Goal: Find specific page/section: Find specific page/section

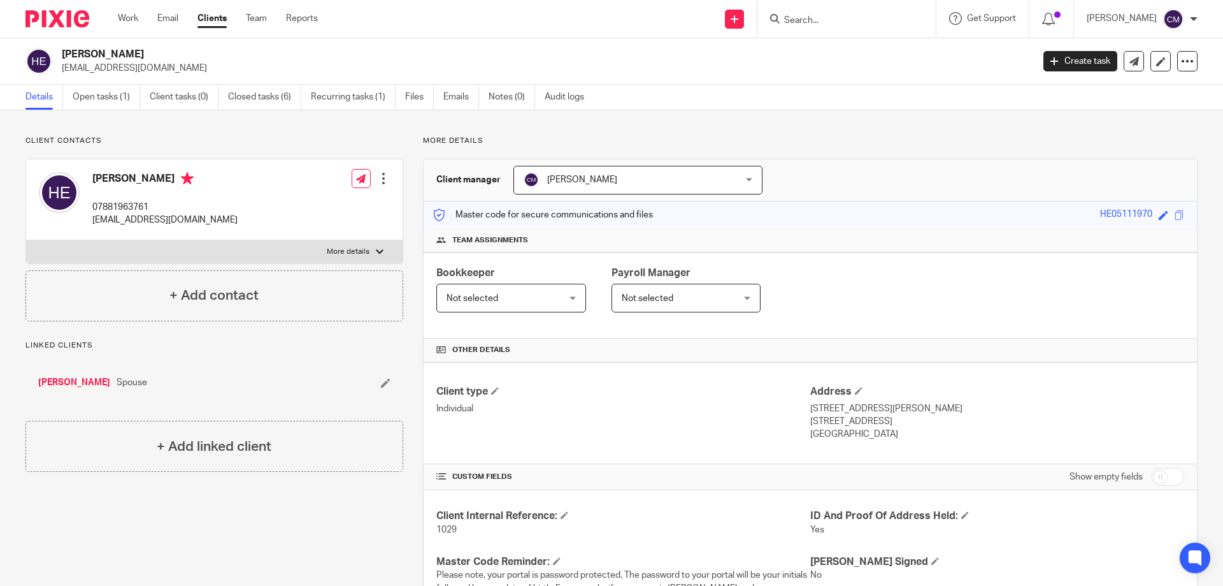
click at [852, 24] on input "Search" at bounding box center [840, 20] width 115 height 11
click at [835, 26] on input "Search" at bounding box center [840, 20] width 115 height 11
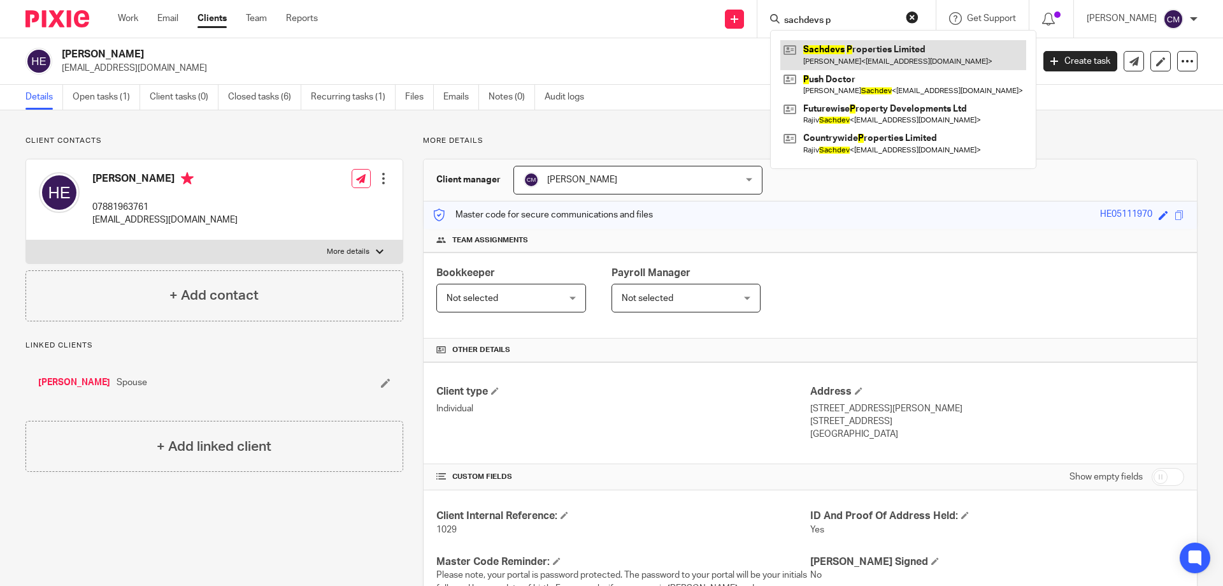
type input "sachdevs p"
click at [862, 50] on link at bounding box center [904, 54] width 246 height 29
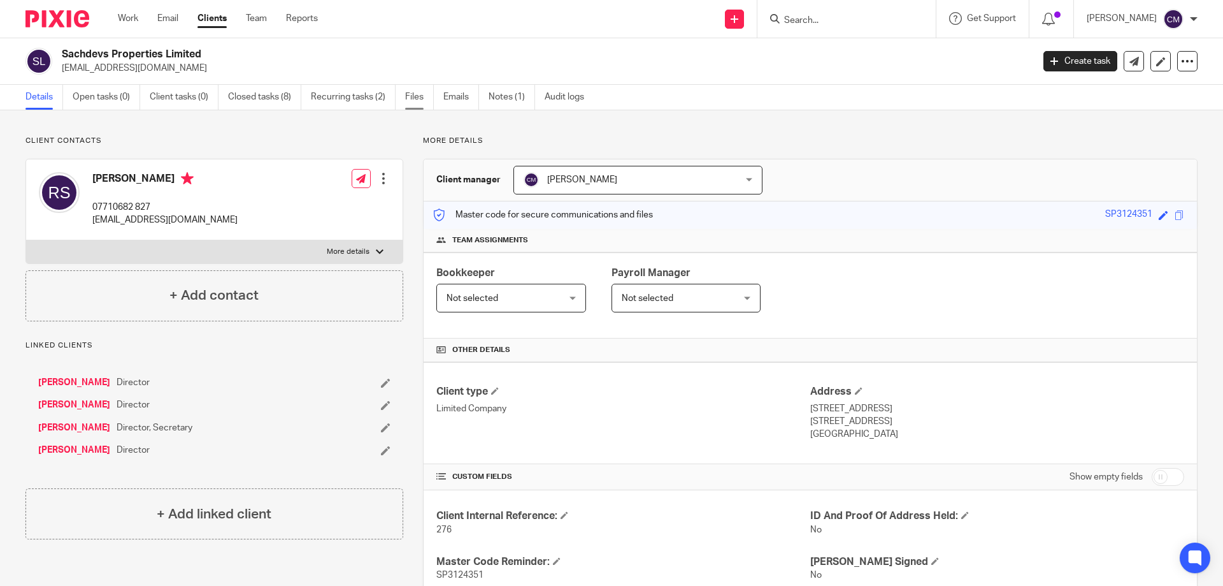
click at [410, 105] on link "Files" at bounding box center [419, 97] width 29 height 25
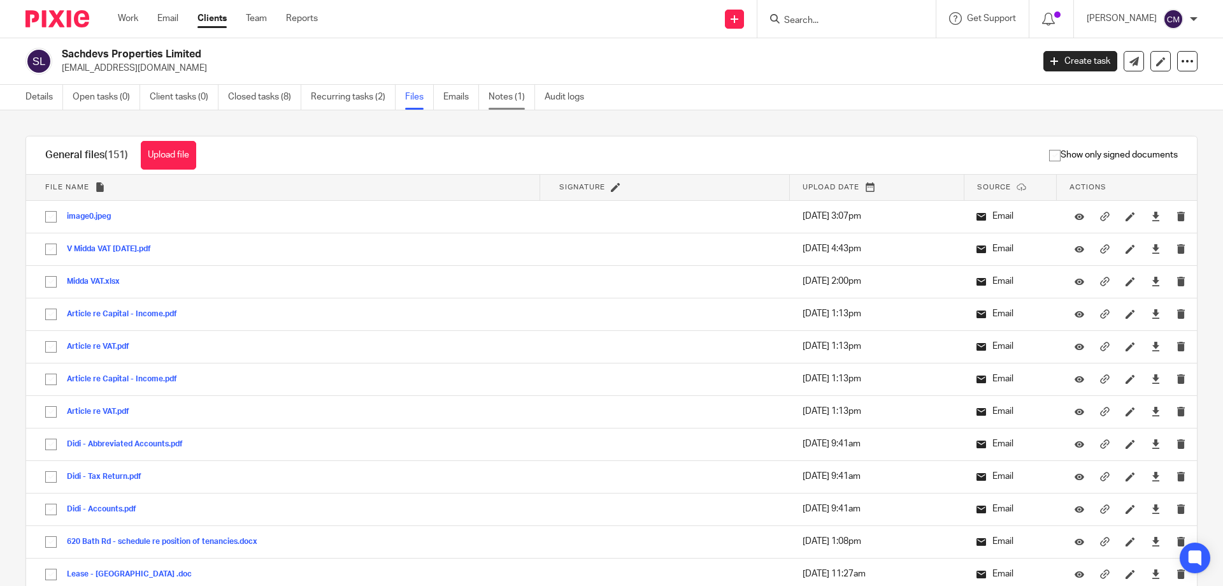
click at [504, 101] on link "Notes (1)" at bounding box center [512, 97] width 47 height 25
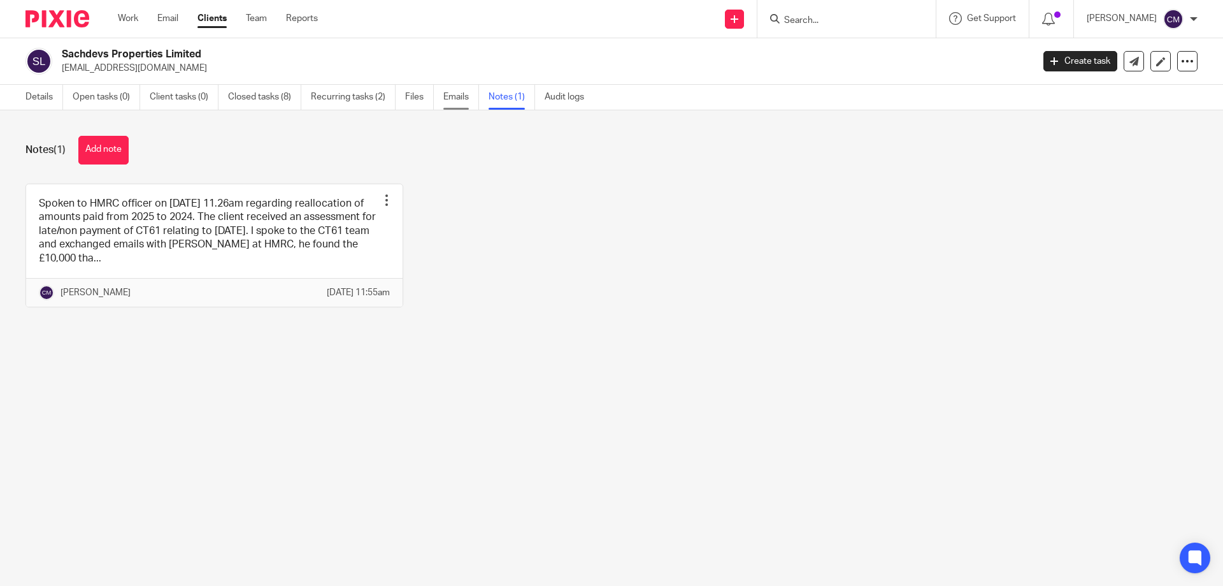
click at [448, 99] on link "Emails" at bounding box center [462, 97] width 36 height 25
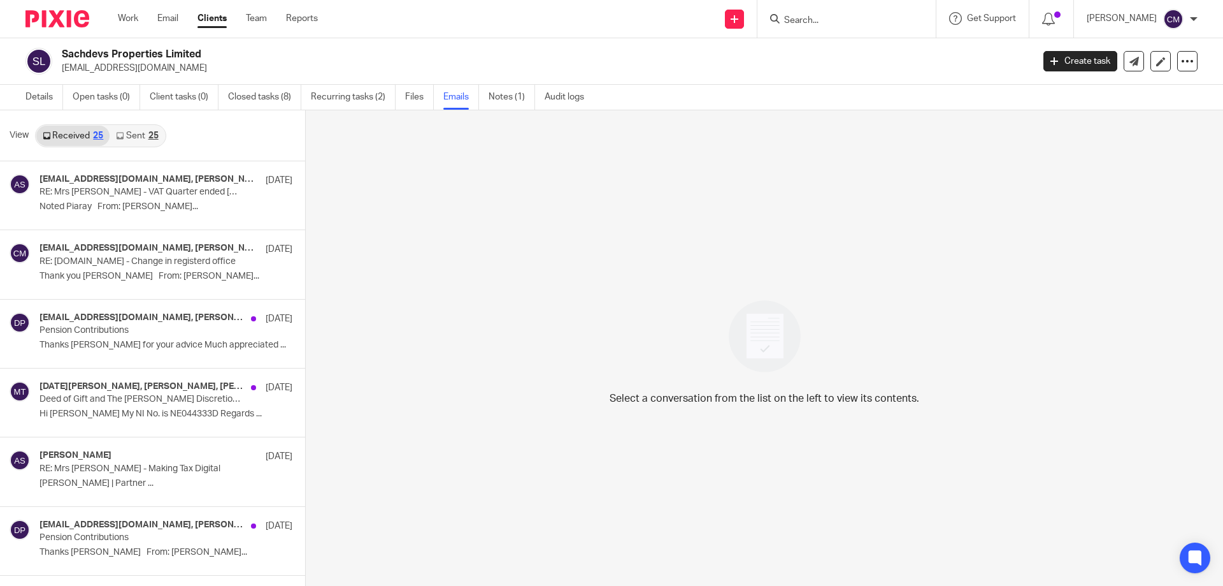
click at [147, 136] on link "Sent 25" at bounding box center [137, 136] width 55 height 20
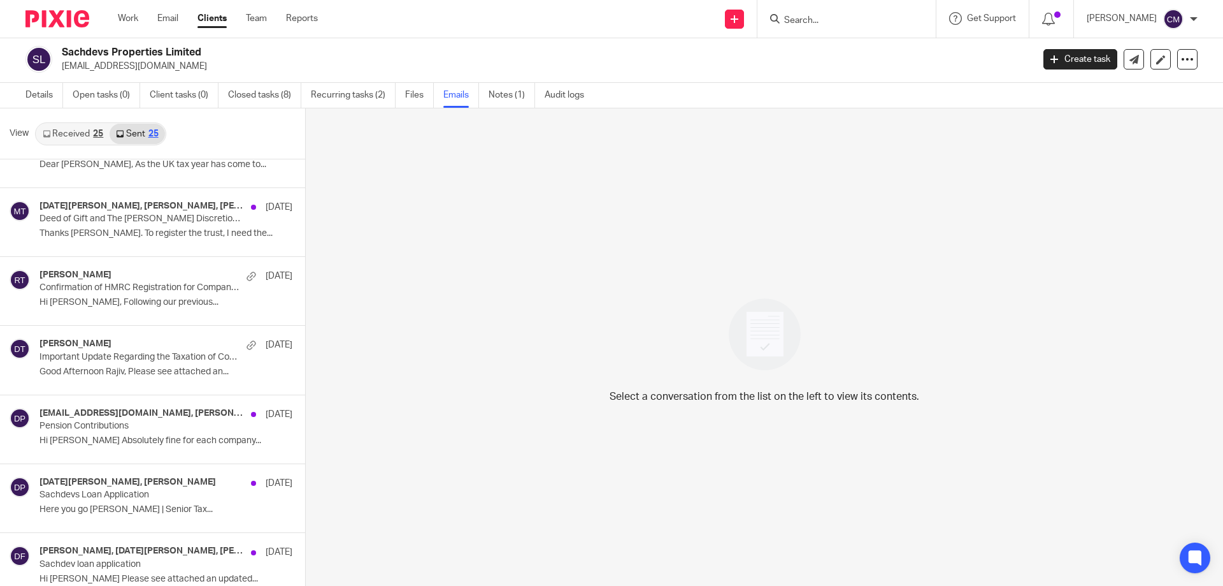
scroll to position [892, 0]
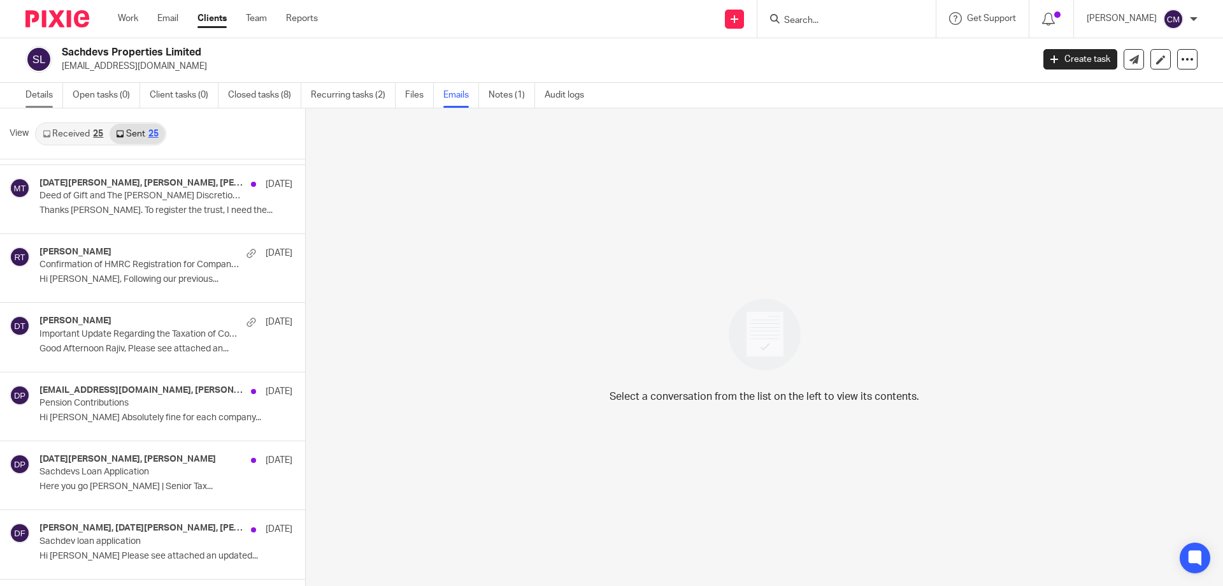
click at [37, 89] on link "Details" at bounding box center [44, 95] width 38 height 25
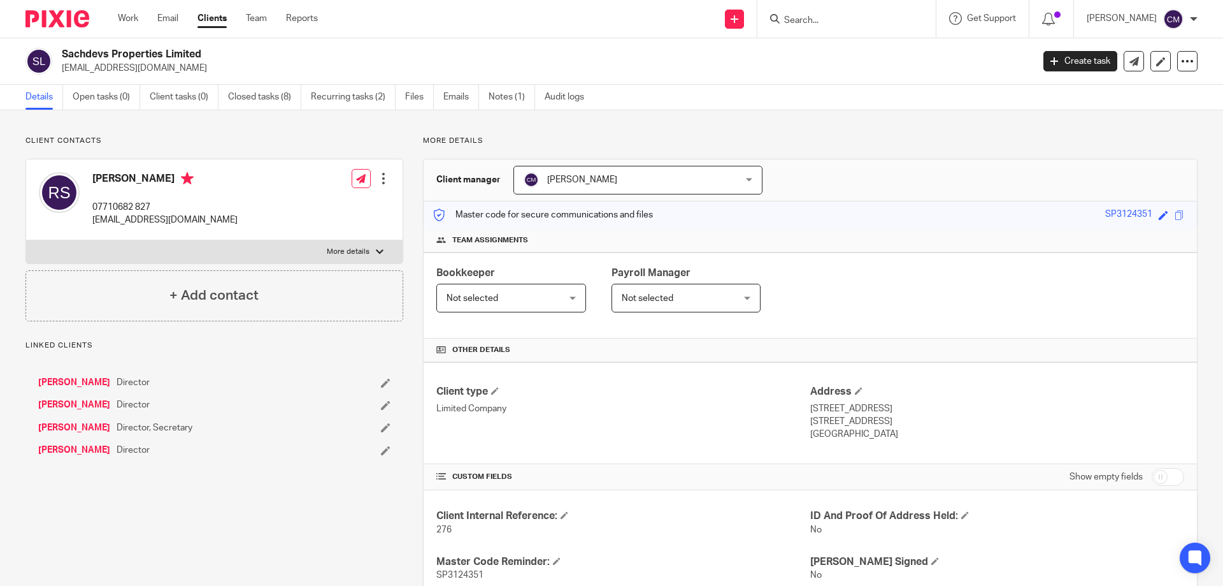
click at [92, 449] on link "[PERSON_NAME]" at bounding box center [74, 450] width 72 height 13
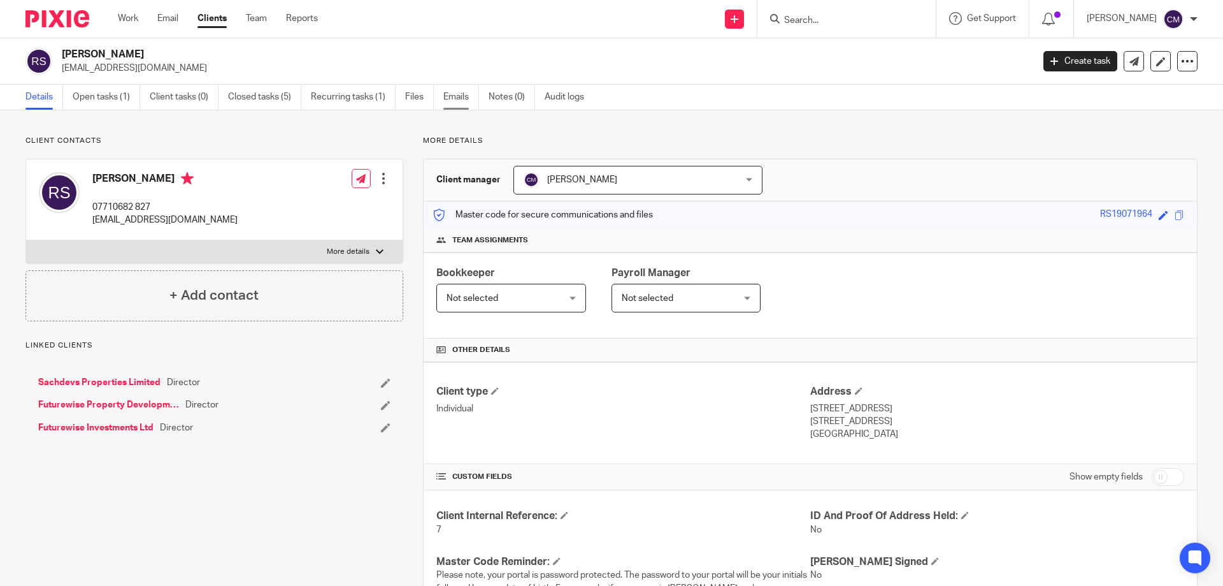
click at [451, 96] on link "Emails" at bounding box center [462, 97] width 36 height 25
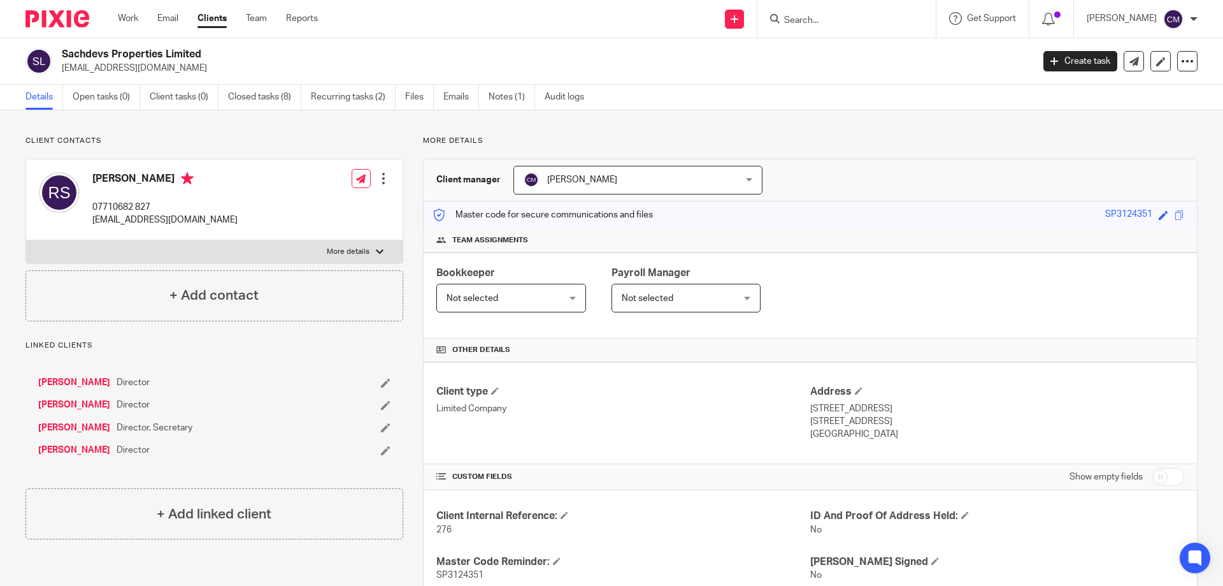
click at [856, 20] on input "Search" at bounding box center [840, 20] width 115 height 11
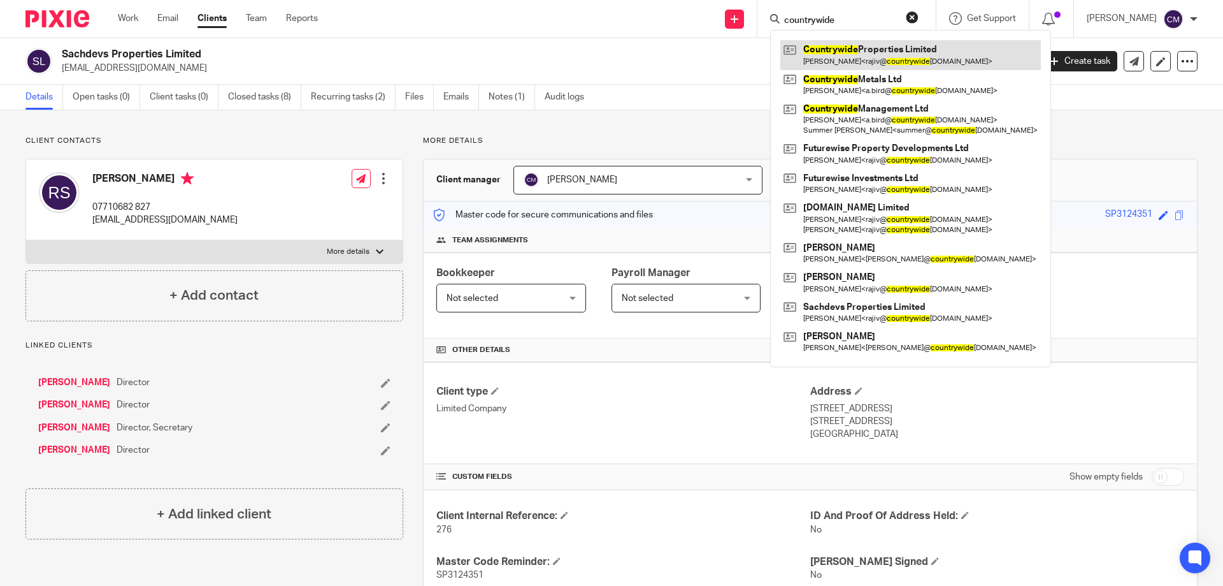
type input "countrywide"
click at [849, 46] on link at bounding box center [911, 54] width 261 height 29
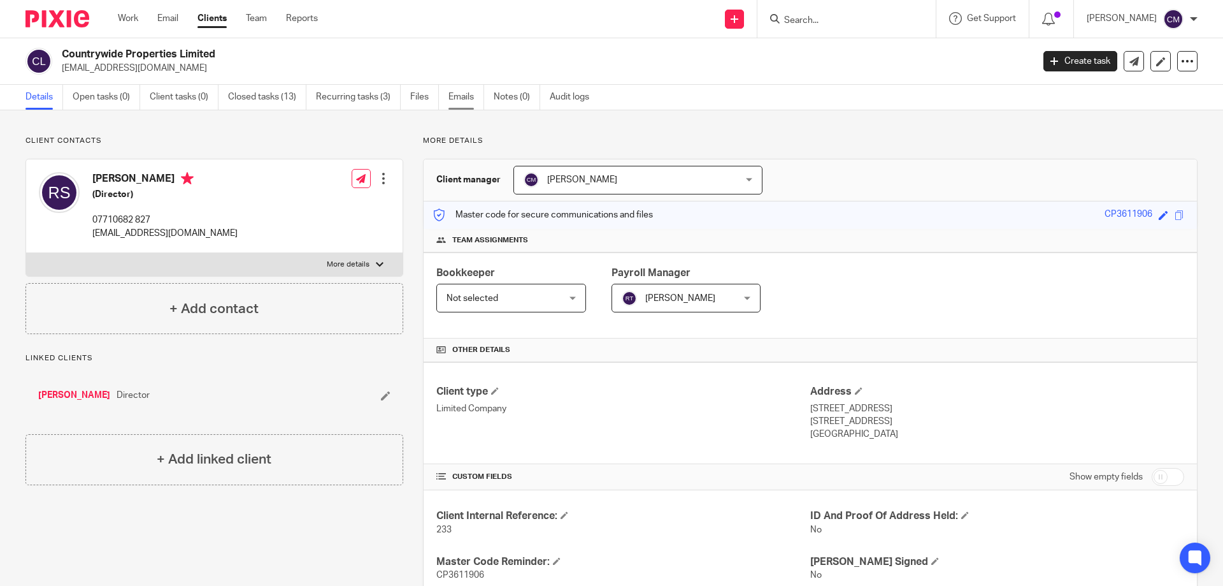
click at [476, 94] on link "Emails" at bounding box center [467, 97] width 36 height 25
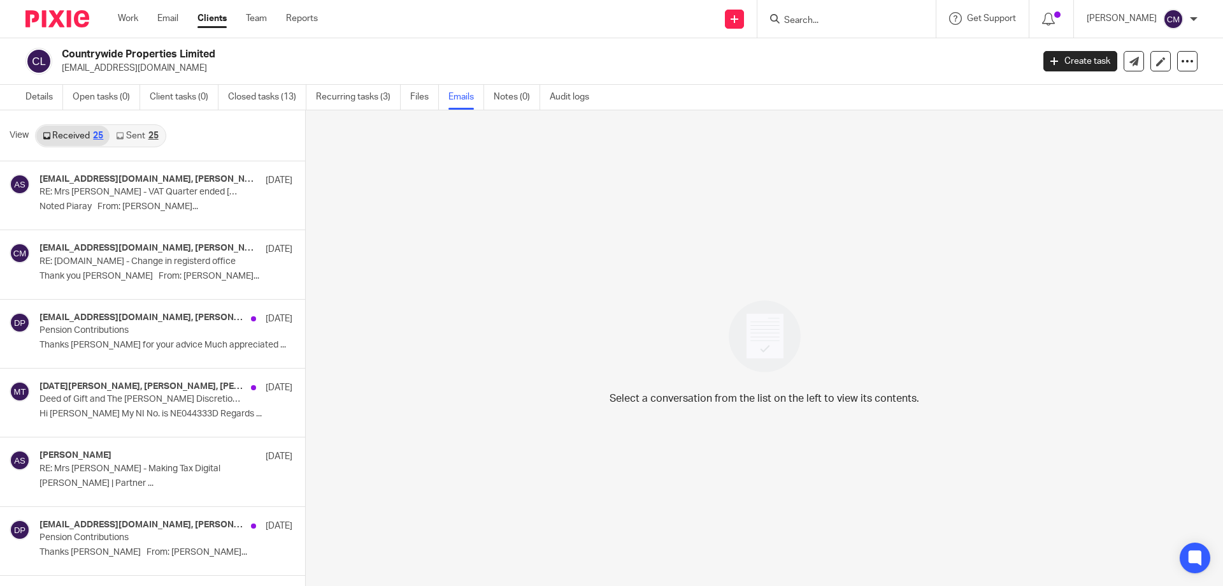
click at [823, 22] on input "Search" at bounding box center [840, 20] width 115 height 11
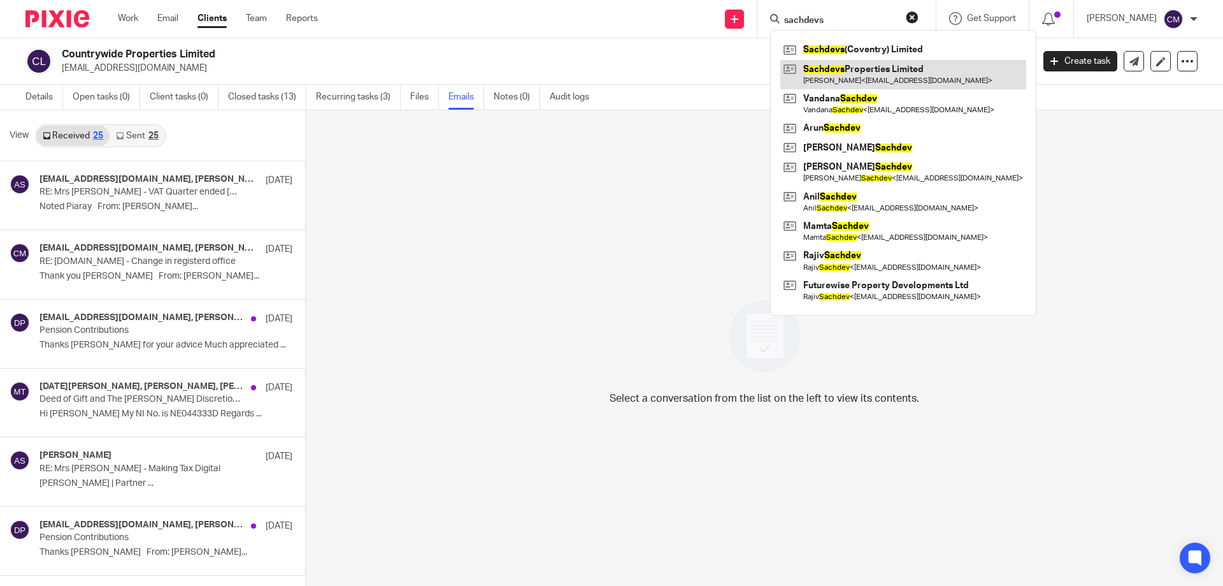
type input "sachdevs"
click at [895, 80] on link at bounding box center [904, 74] width 246 height 29
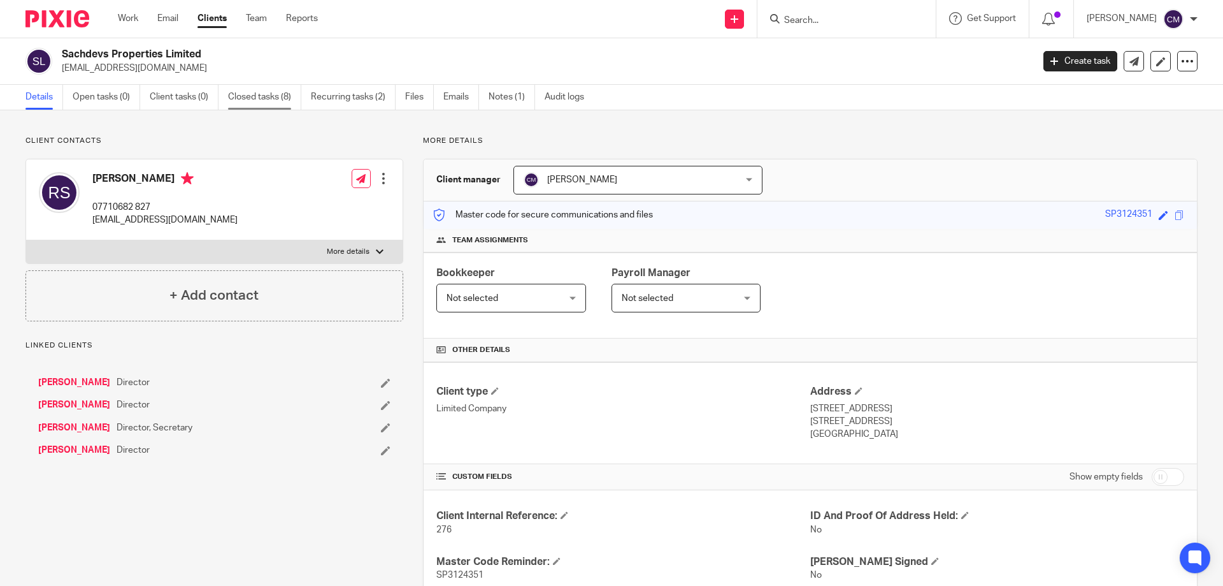
click at [252, 101] on link "Closed tasks (8)" at bounding box center [264, 97] width 73 height 25
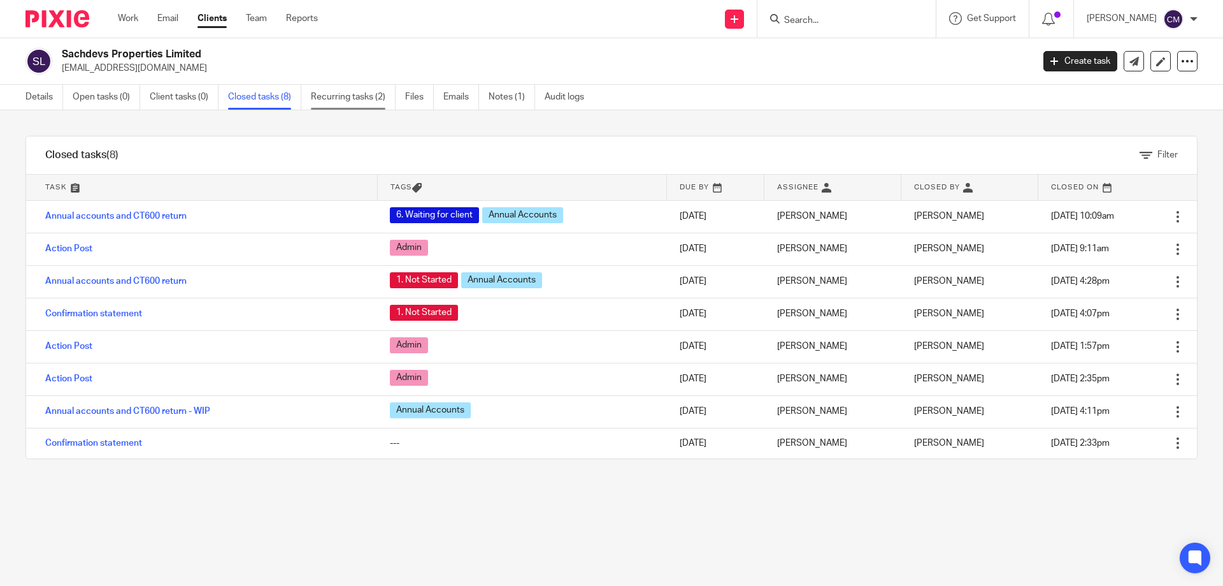
click at [333, 99] on link "Recurring tasks (2)" at bounding box center [353, 97] width 85 height 25
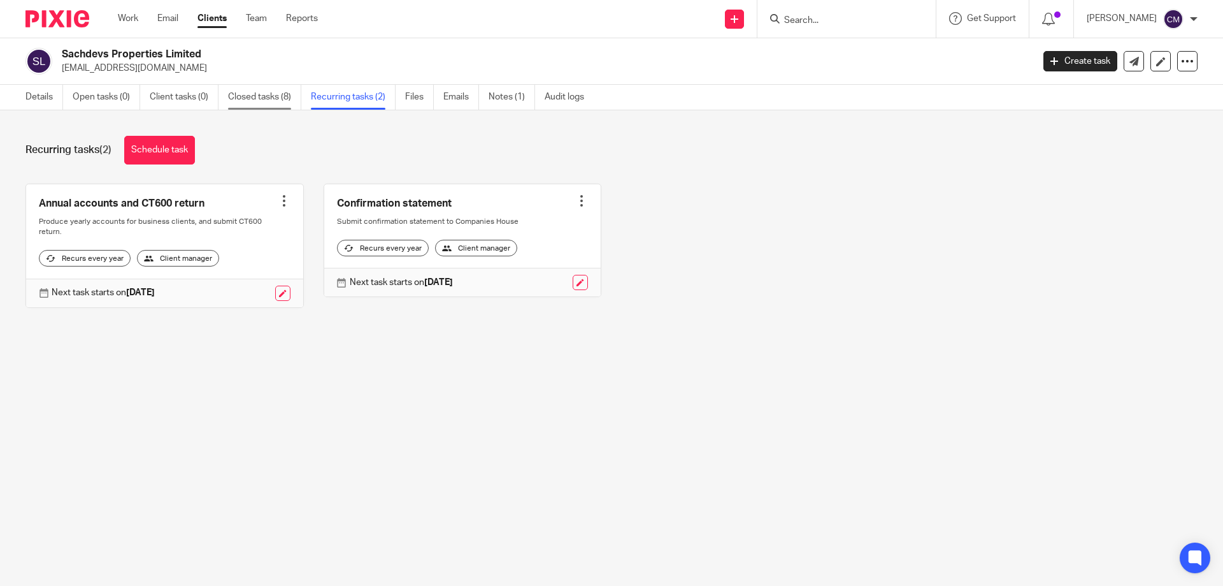
click at [288, 102] on link "Closed tasks (8)" at bounding box center [264, 97] width 73 height 25
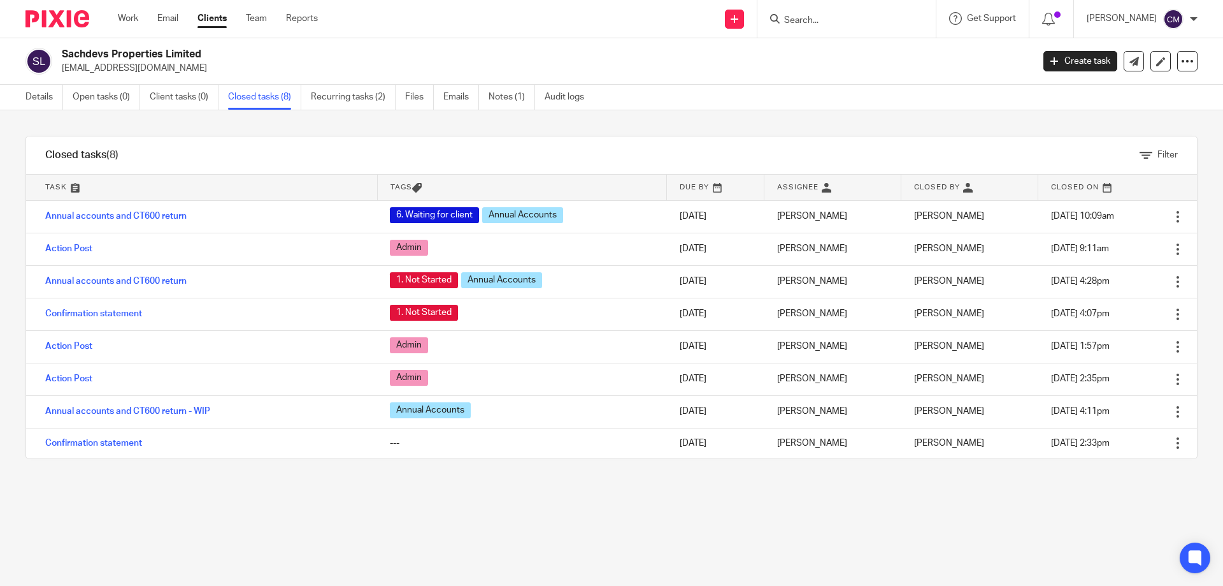
click at [823, 16] on input "Search" at bounding box center [840, 20] width 115 height 11
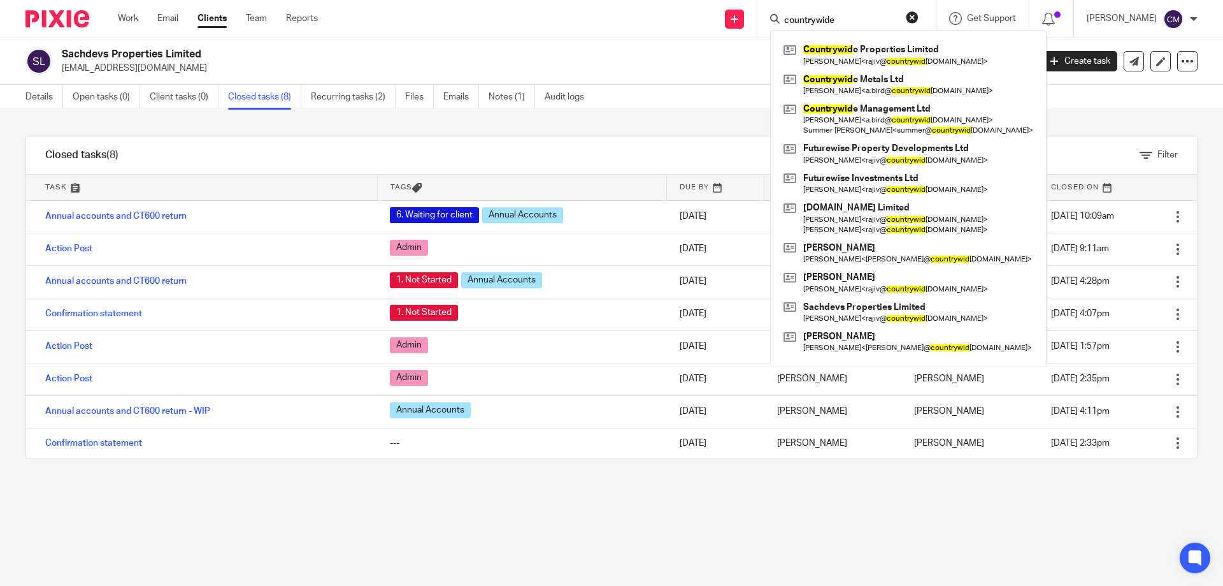
type input "countrywide"
click button "submit" at bounding box center [0, 0] width 0 height 0
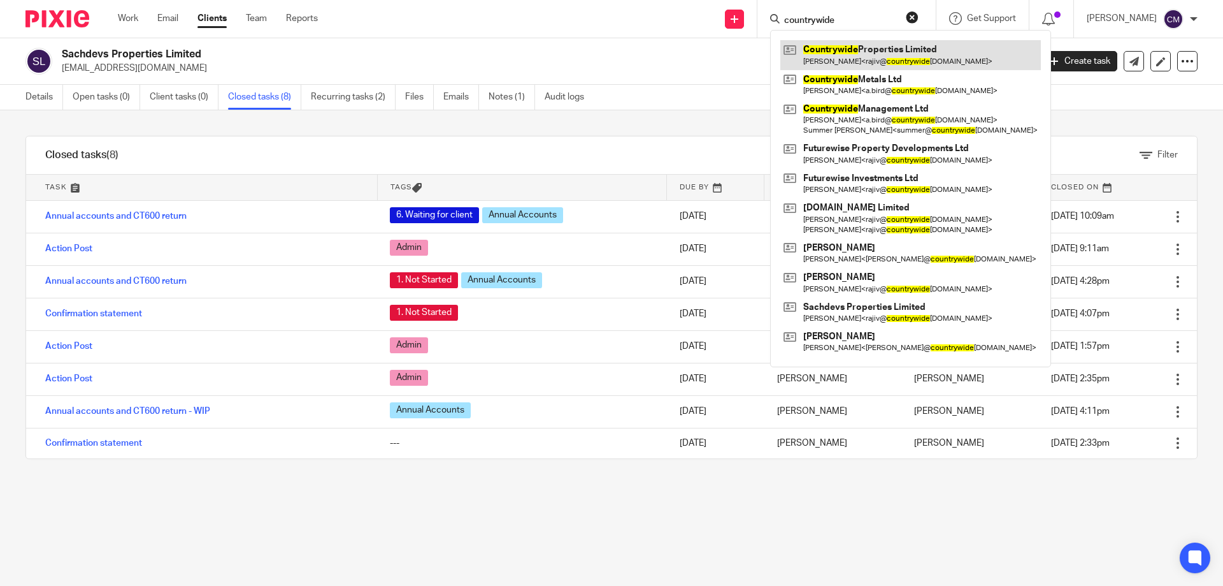
click at [886, 61] on link at bounding box center [911, 54] width 261 height 29
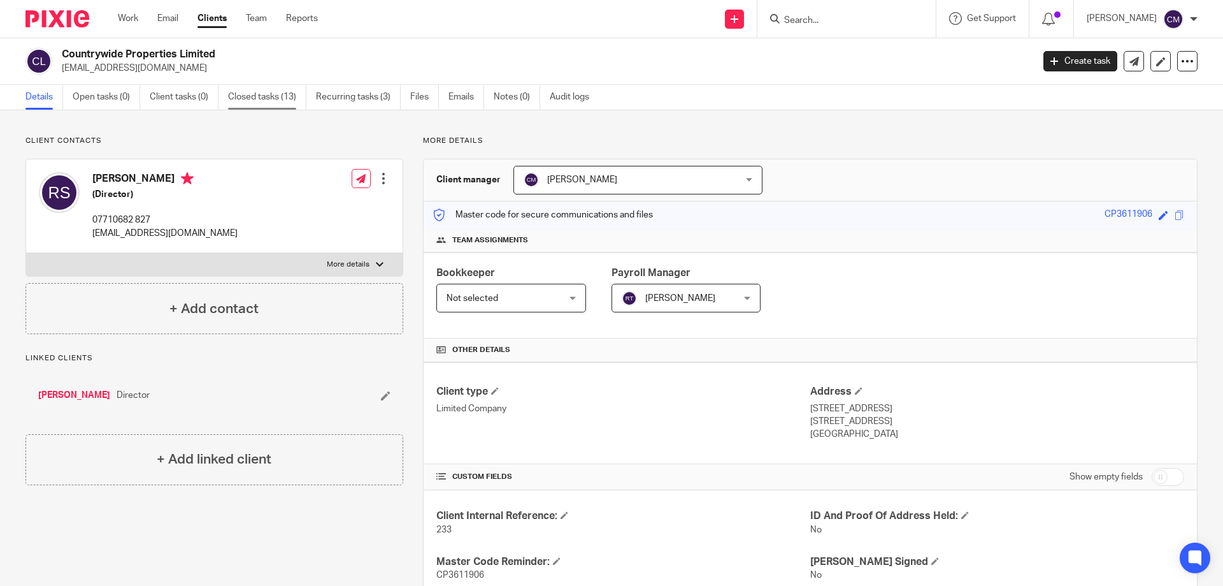
click at [265, 97] on link "Closed tasks (13)" at bounding box center [267, 97] width 78 height 25
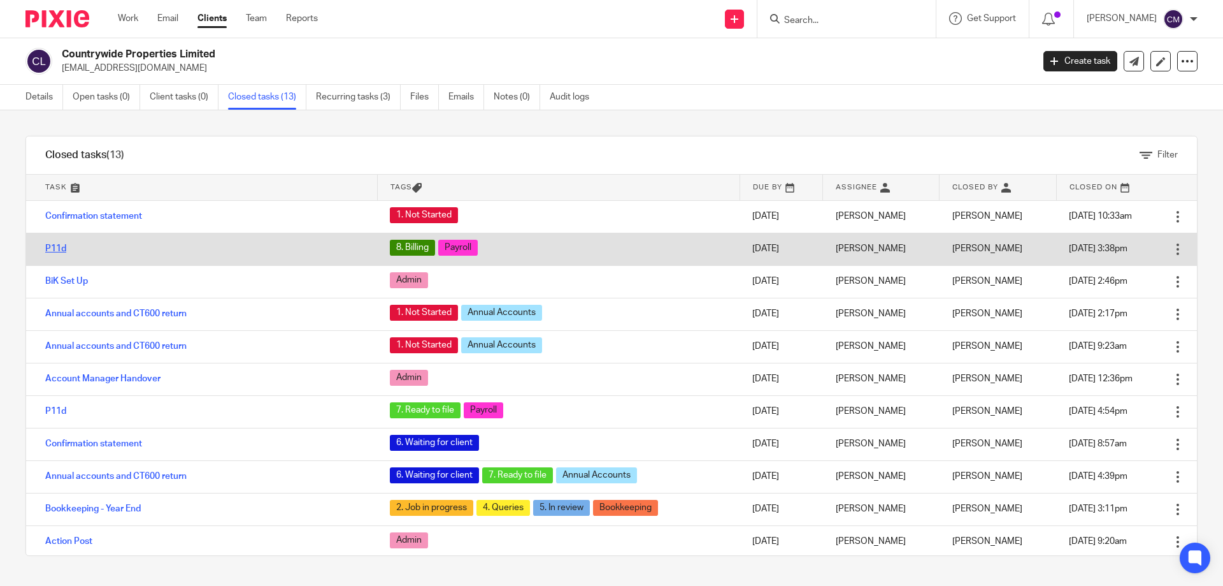
click at [61, 249] on link "P11d" at bounding box center [55, 248] width 21 height 9
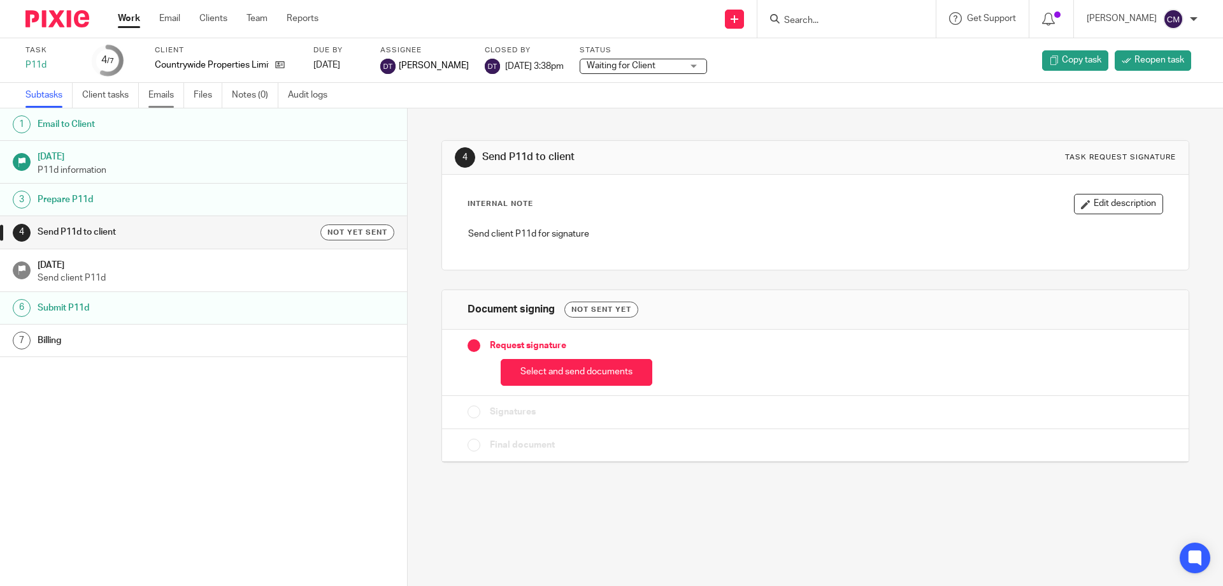
click at [159, 101] on link "Emails" at bounding box center [166, 95] width 36 height 25
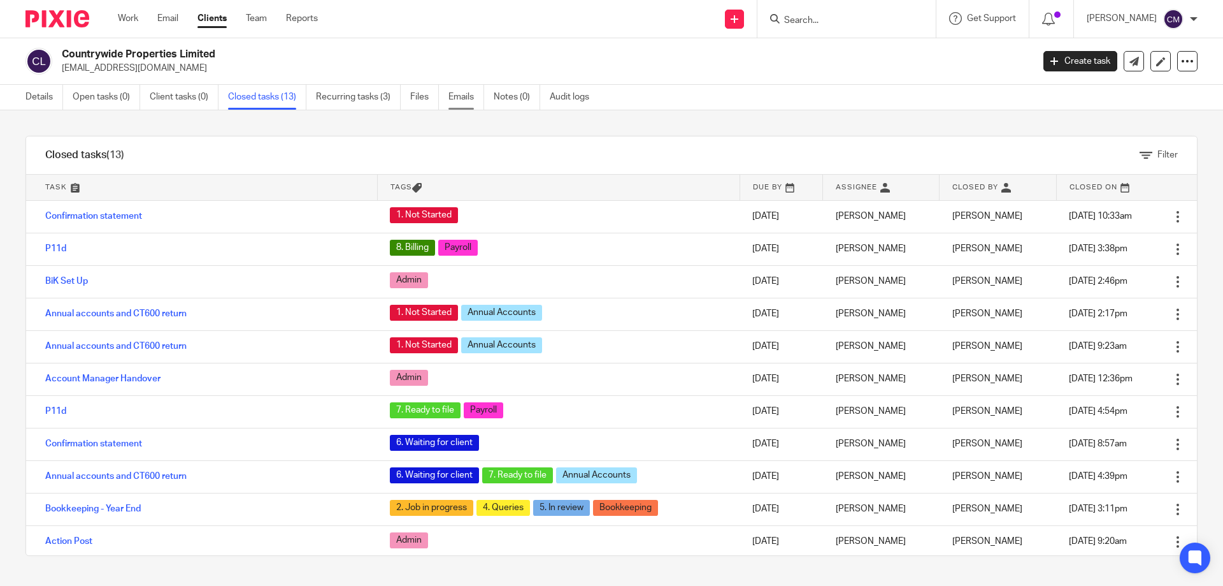
click at [479, 102] on link "Emails" at bounding box center [467, 97] width 36 height 25
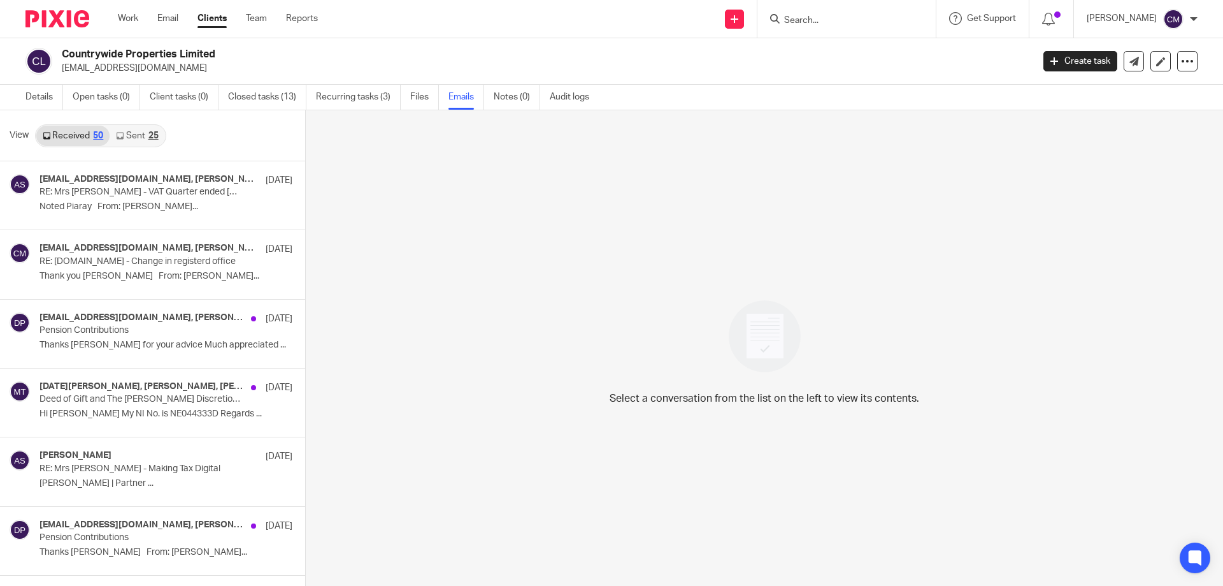
click at [71, 17] on img at bounding box center [57, 18] width 64 height 17
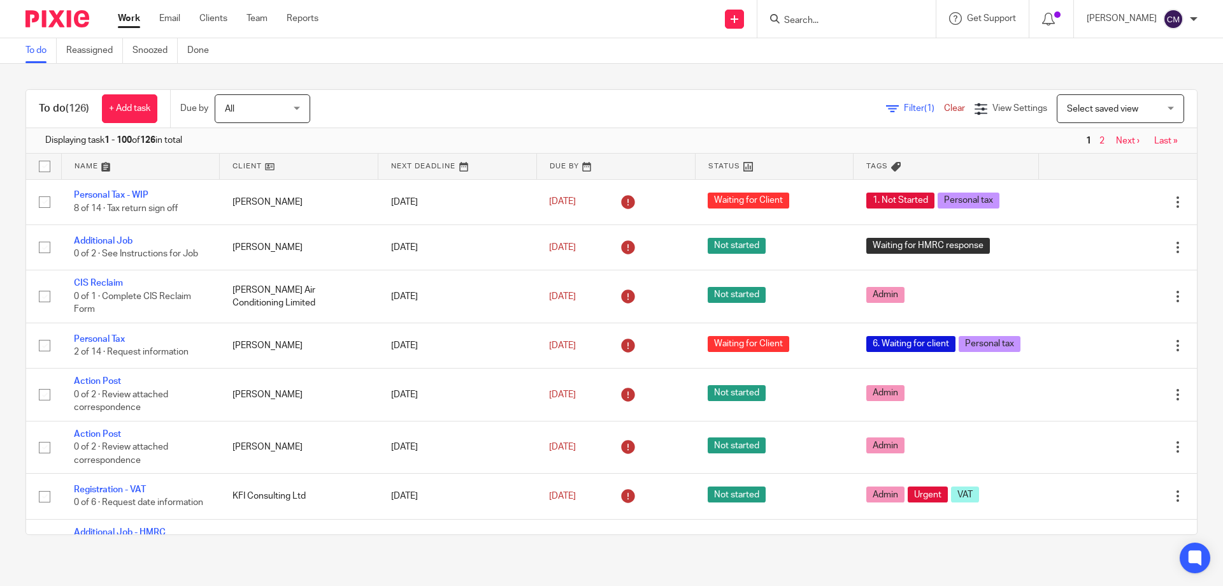
click at [823, 11] on form at bounding box center [851, 19] width 136 height 16
click at [839, 20] on input "Search" at bounding box center [840, 20] width 115 height 11
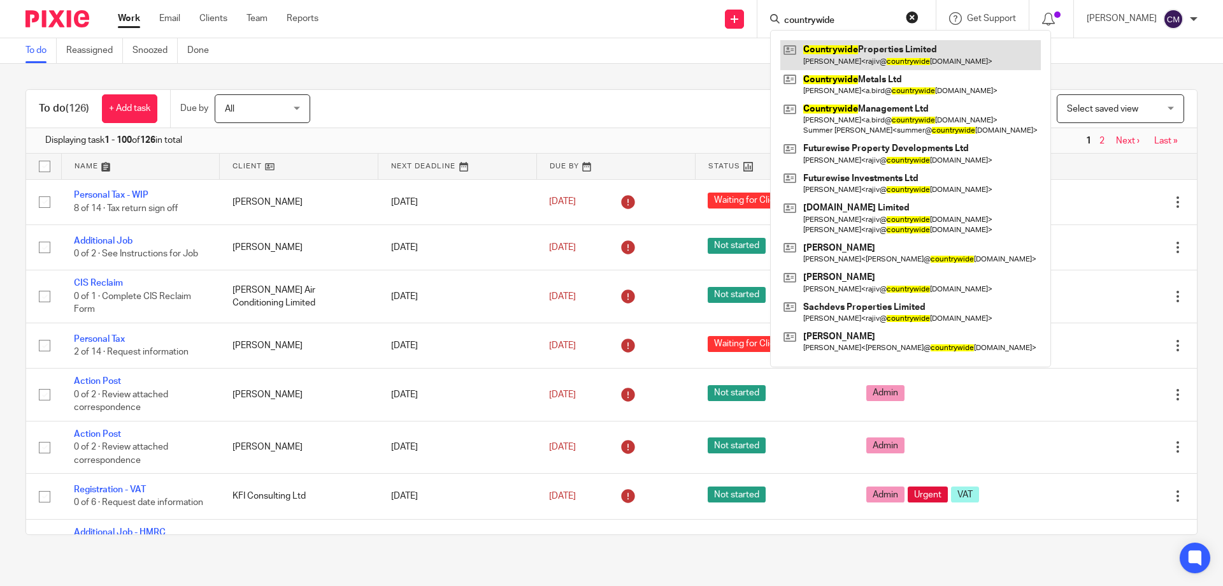
type input "countrywide"
click at [865, 49] on link at bounding box center [911, 54] width 261 height 29
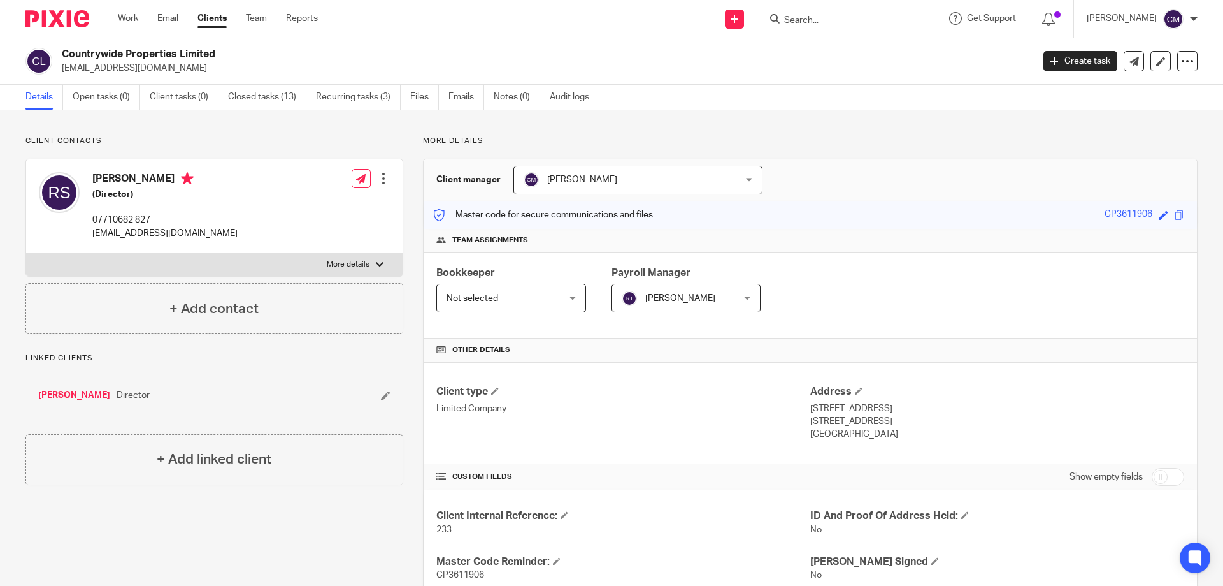
click at [403, 96] on ul "Details Open tasks (0) Client tasks (0) Closed tasks (13) Recurring tasks (3) F…" at bounding box center [316, 97] width 583 height 25
click at [422, 96] on link "Files" at bounding box center [424, 97] width 29 height 25
click at [426, 101] on link "Files" at bounding box center [424, 97] width 29 height 25
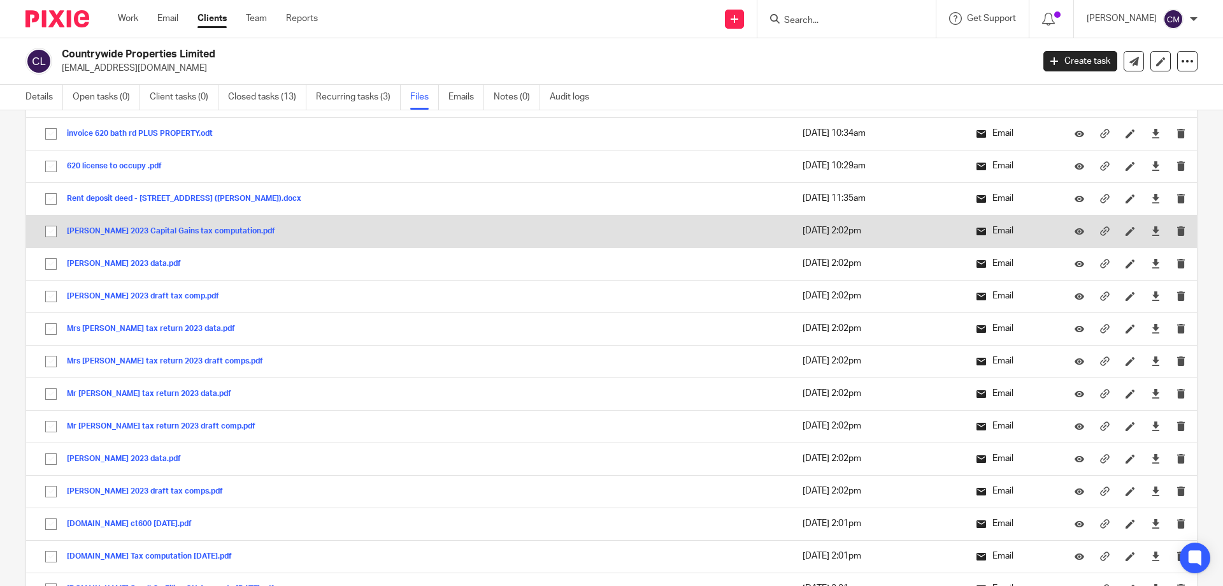
scroll to position [1211, 0]
